Goal: Information Seeking & Learning: Learn about a topic

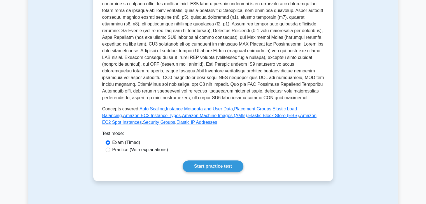
scroll to position [140, 0]
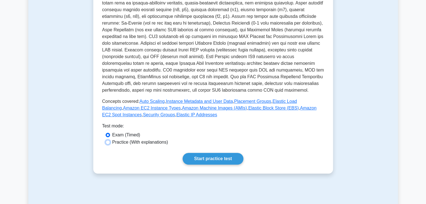
click at [109, 142] on input "Practice (With explanations)" at bounding box center [107, 142] width 4 height 4
radio input "true"
click at [214, 160] on link "Start practice test" at bounding box center [212, 159] width 61 height 12
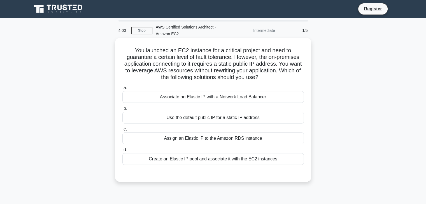
click at [180, 98] on div "Associate an Elastic IP with a Network Load Balancer" at bounding box center [212, 97] width 181 height 12
click at [122, 90] on input "a. Associate an Elastic IP with a Network Load Balancer" at bounding box center [122, 88] width 0 height 4
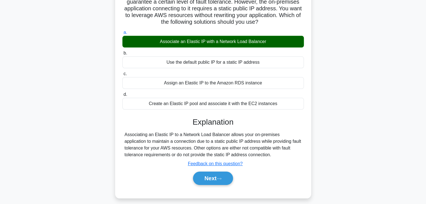
scroll to position [56, 0]
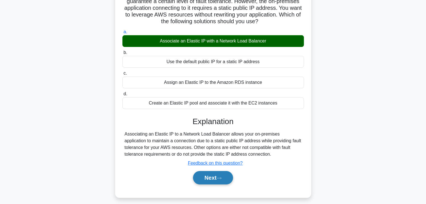
click at [221, 178] on icon at bounding box center [218, 178] width 5 height 3
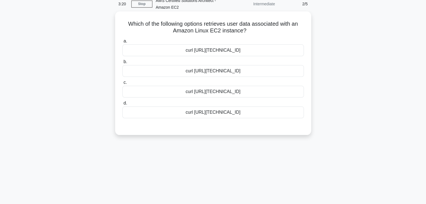
scroll to position [0, 0]
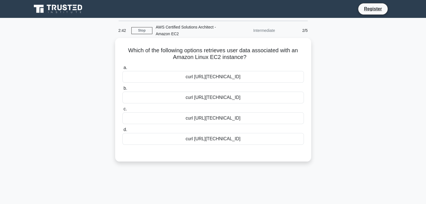
click at [232, 141] on div "curl http://169.254.169.254/latest/meta-data/user-data" at bounding box center [212, 139] width 181 height 12
click at [122, 132] on input "d. curl http://169.254.169.254/latest/meta-data/user-data" at bounding box center [122, 130] width 0 height 4
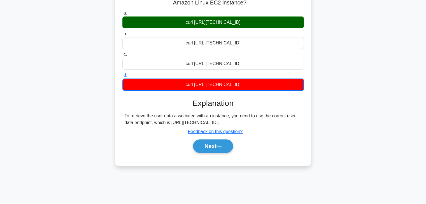
scroll to position [56, 0]
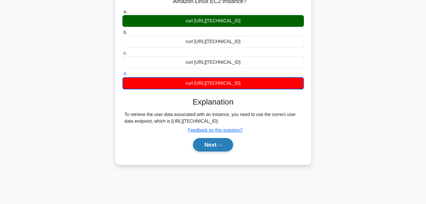
click at [209, 145] on button "Next" at bounding box center [213, 144] width 40 height 13
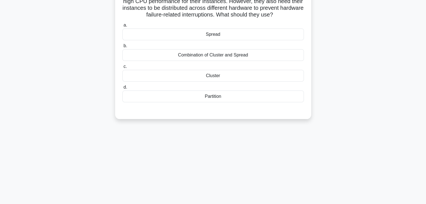
scroll to position [0, 0]
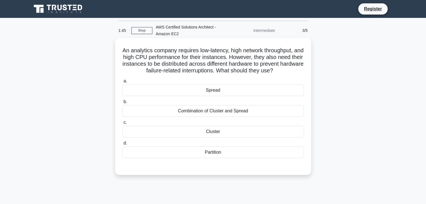
click at [223, 112] on div "Combination of Cluster and Spread" at bounding box center [212, 111] width 181 height 12
click at [122, 104] on input "b. Combination of Cluster and Spread" at bounding box center [122, 102] width 0 height 4
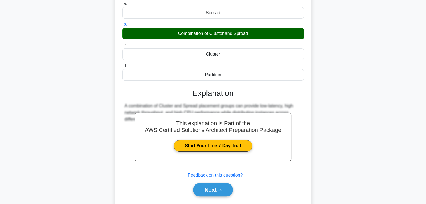
scroll to position [84, 0]
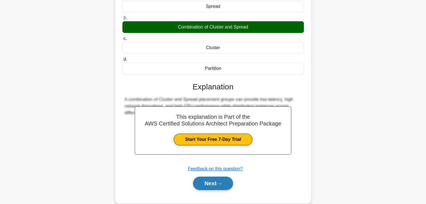
click at [215, 183] on button "Next" at bounding box center [213, 183] width 40 height 13
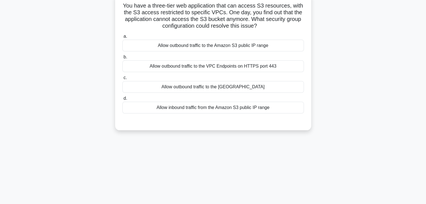
scroll to position [0, 0]
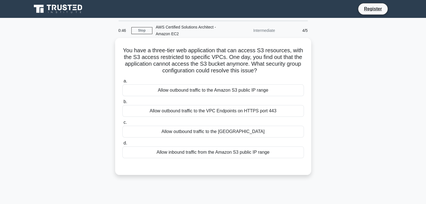
click at [238, 93] on div "Allow outbound traffic to the Amazon S3 public IP range" at bounding box center [212, 90] width 181 height 12
click at [122, 83] on input "a. Allow outbound traffic to the Amazon S3 public IP range" at bounding box center [122, 81] width 0 height 4
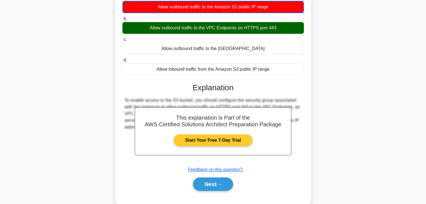
scroll to position [84, 0]
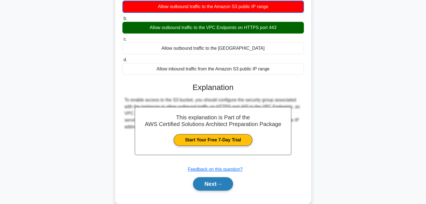
click at [213, 184] on button "Next" at bounding box center [213, 183] width 40 height 13
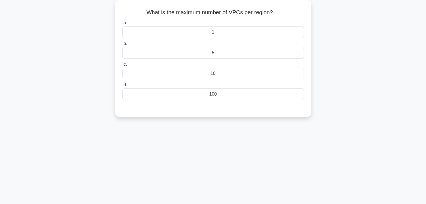
scroll to position [0, 0]
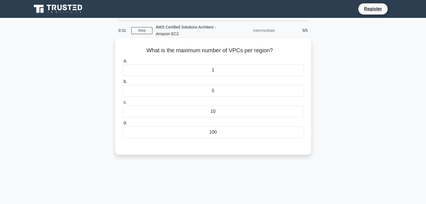
click at [214, 93] on div "5" at bounding box center [212, 91] width 181 height 12
click at [122, 84] on input "b. 5" at bounding box center [122, 82] width 0 height 4
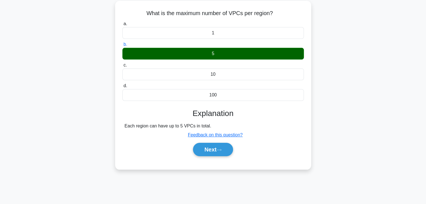
scroll to position [98, 0]
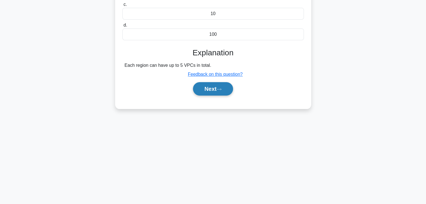
click at [212, 90] on button "Next" at bounding box center [213, 88] width 40 height 13
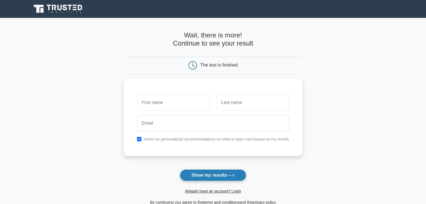
click at [211, 175] on button "Show my results" at bounding box center [213, 176] width 66 height 12
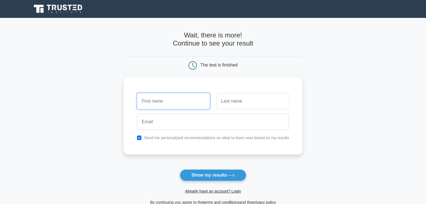
click at [171, 104] on input "text" at bounding box center [173, 101] width 72 height 16
type input "innocentia"
click at [225, 102] on input "text" at bounding box center [252, 101] width 72 height 16
type input "azal"
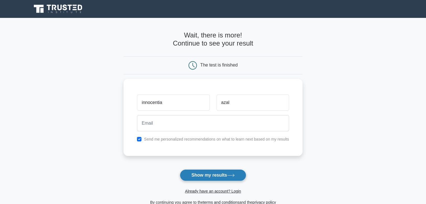
click at [202, 175] on button "Show my results" at bounding box center [213, 176] width 66 height 12
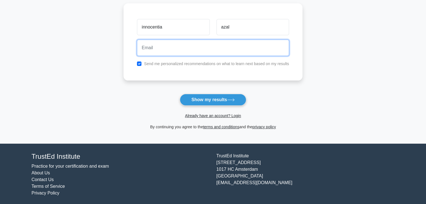
scroll to position [77, 0]
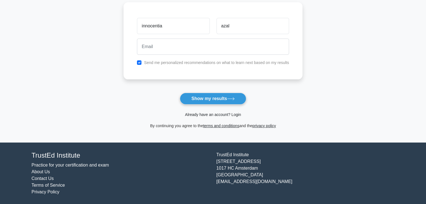
click at [234, 115] on link "Already have an account? Login" at bounding box center [213, 114] width 56 height 4
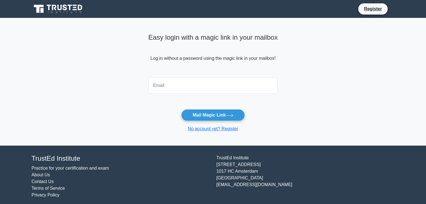
click at [171, 87] on input "email" at bounding box center [212, 85] width 129 height 16
type input "innocentiaazal1@gmail.com"
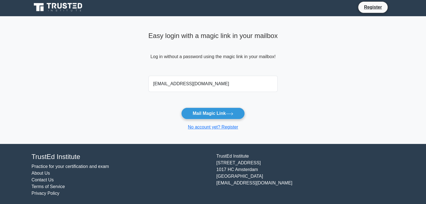
scroll to position [3, 0]
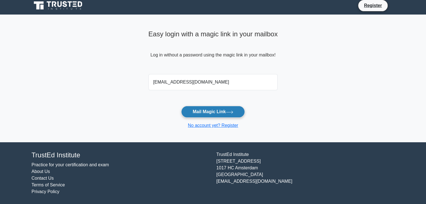
click at [218, 110] on button "Mail Magic Link" at bounding box center [213, 112] width 64 height 12
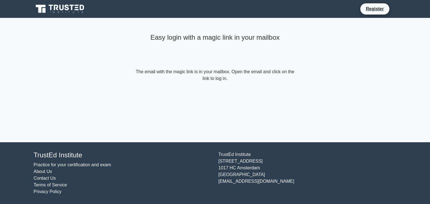
click at [63, 11] on icon at bounding box center [61, 9] width 54 height 11
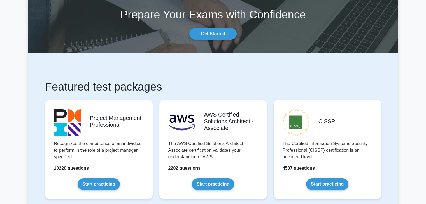
scroll to position [84, 0]
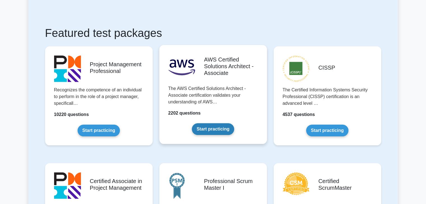
click at [209, 127] on link "Start practicing" at bounding box center [213, 129] width 42 height 12
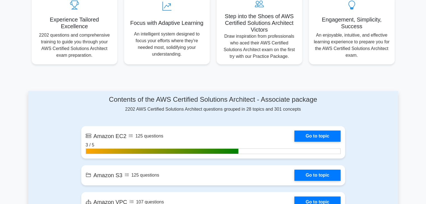
scroll to position [252, 0]
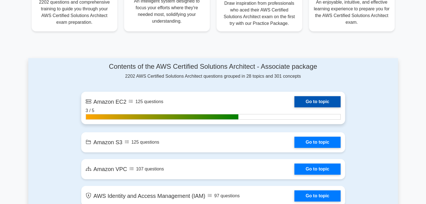
click at [315, 101] on link "Go to topic" at bounding box center [317, 101] width 46 height 11
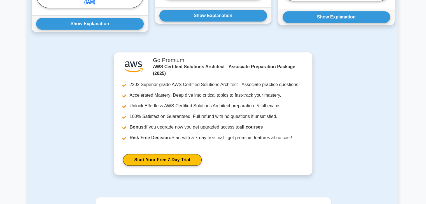
scroll to position [476, 0]
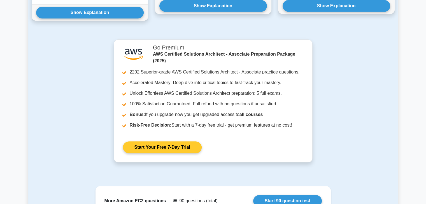
click at [183, 146] on link "Start Your Free 7-Day Trial" at bounding box center [162, 148] width 79 height 12
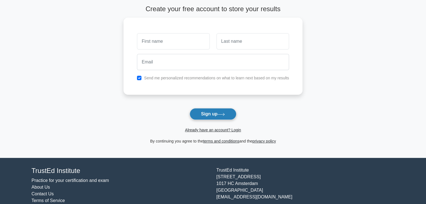
scroll to position [42, 0]
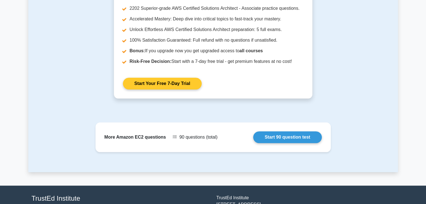
scroll to position [582, 0]
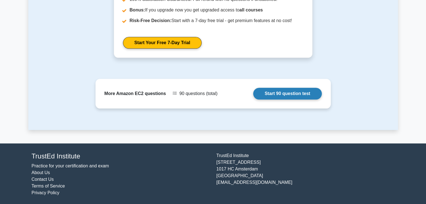
click at [283, 93] on link "Start 90 question test" at bounding box center [287, 94] width 69 height 12
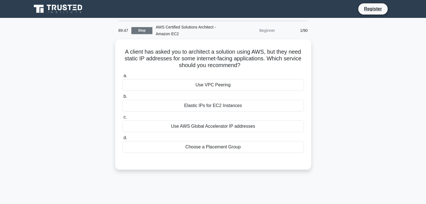
click at [148, 32] on link "Stop" at bounding box center [141, 30] width 21 height 7
